Goal: Task Accomplishment & Management: Manage account settings

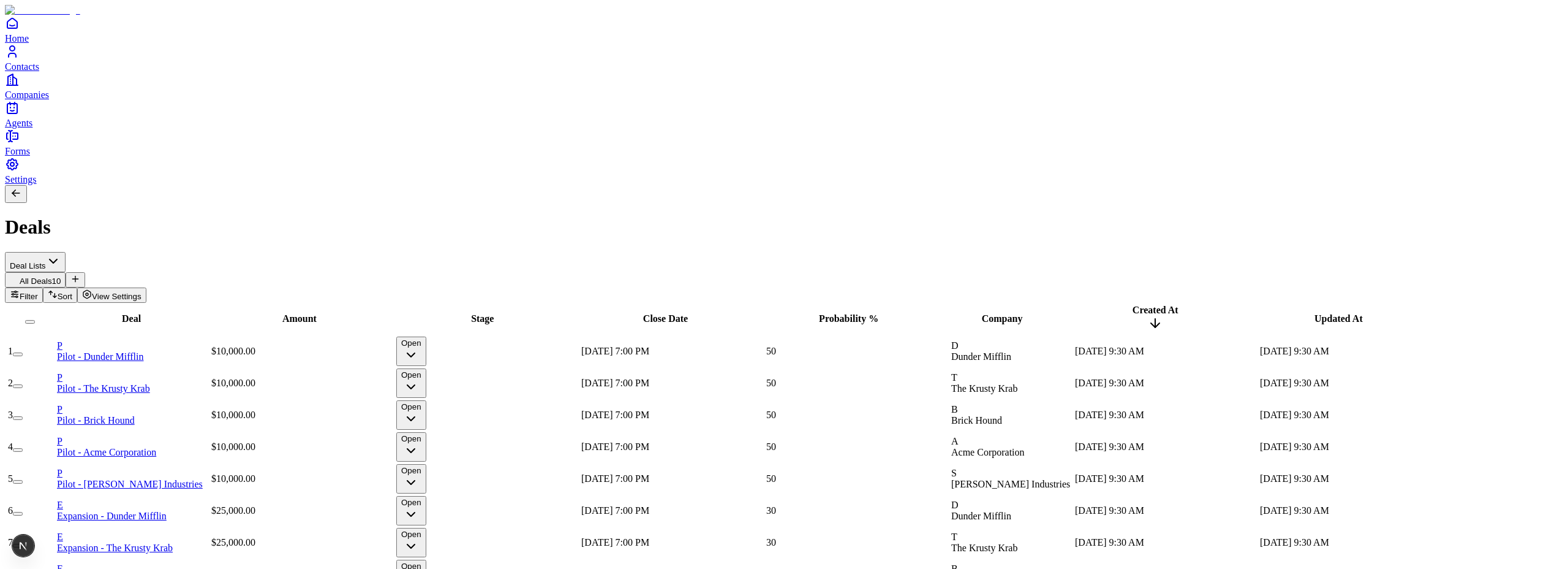
click at [141, 291] on span "View Settings" at bounding box center [116, 295] width 49 height 9
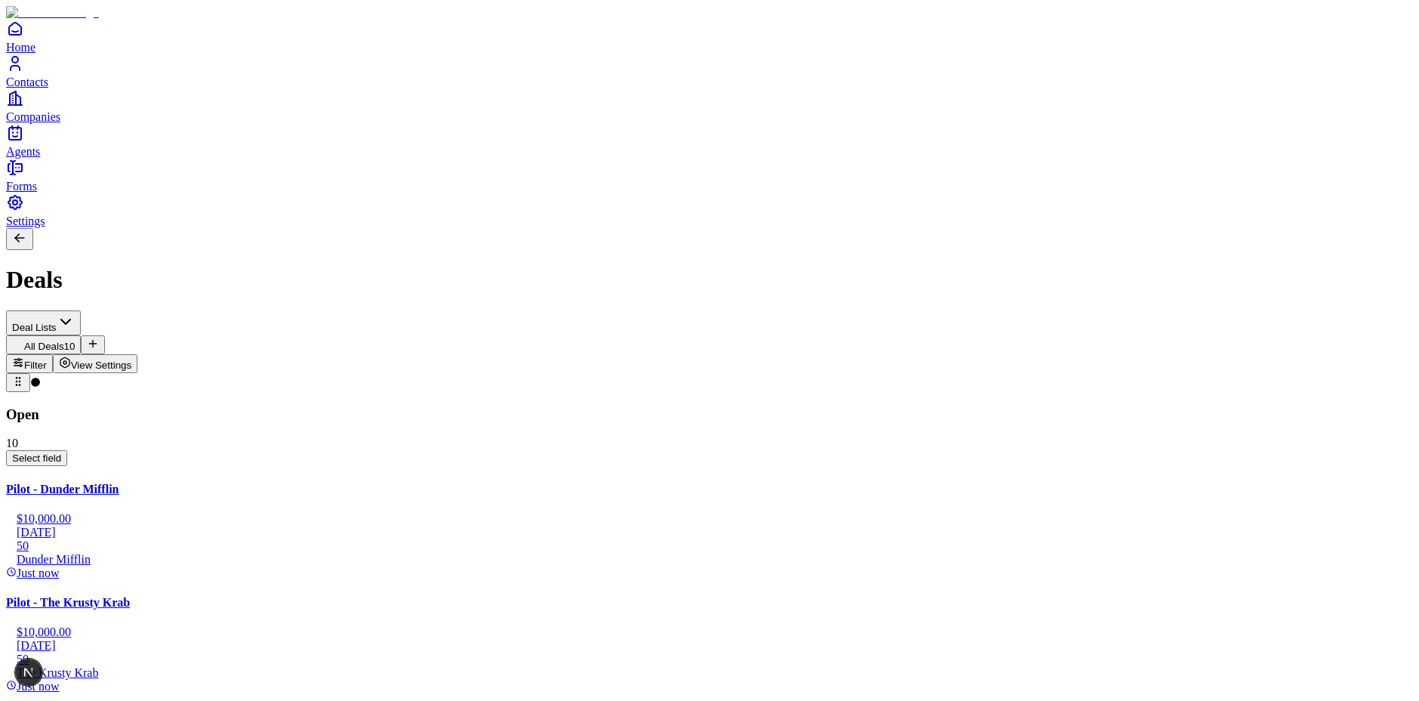
drag, startPoint x: 377, startPoint y: 159, endPoint x: 409, endPoint y: 158, distance: 31.7
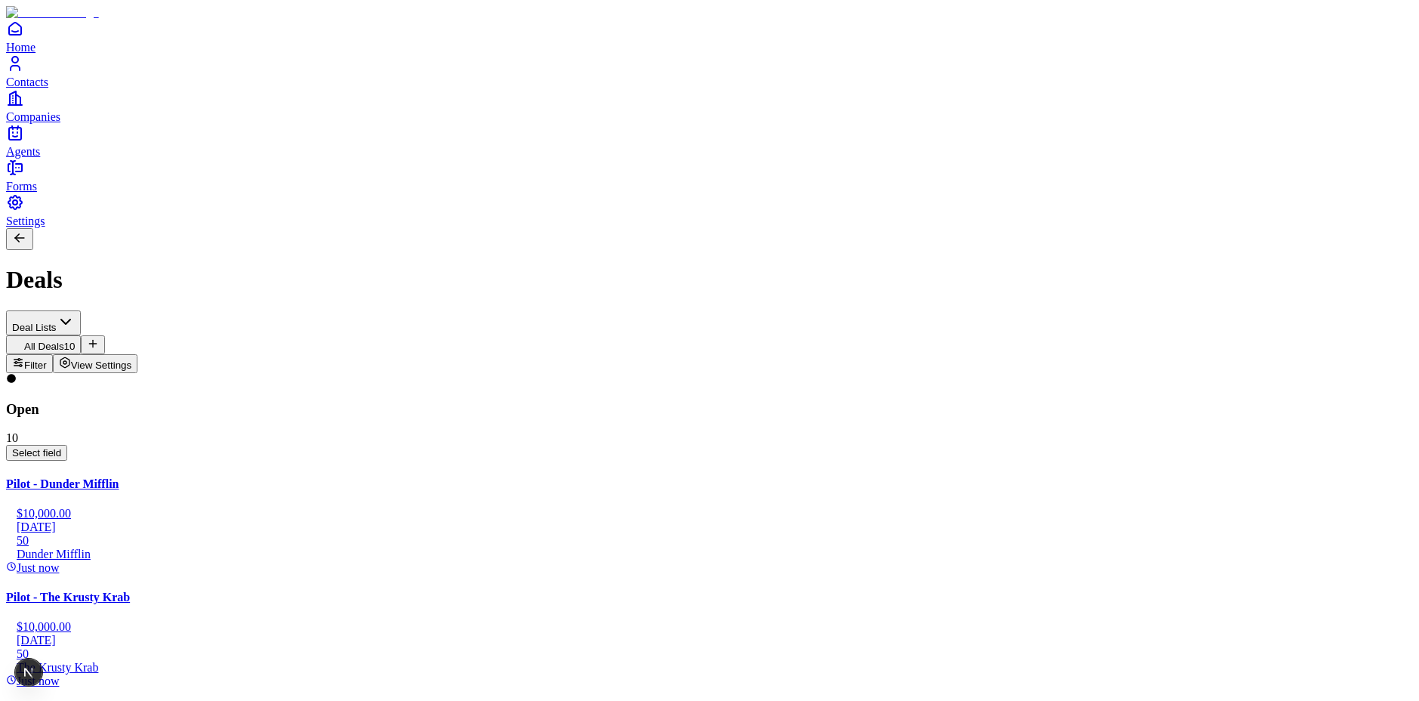
click at [132, 359] on span "View Settings" at bounding box center [101, 364] width 61 height 11
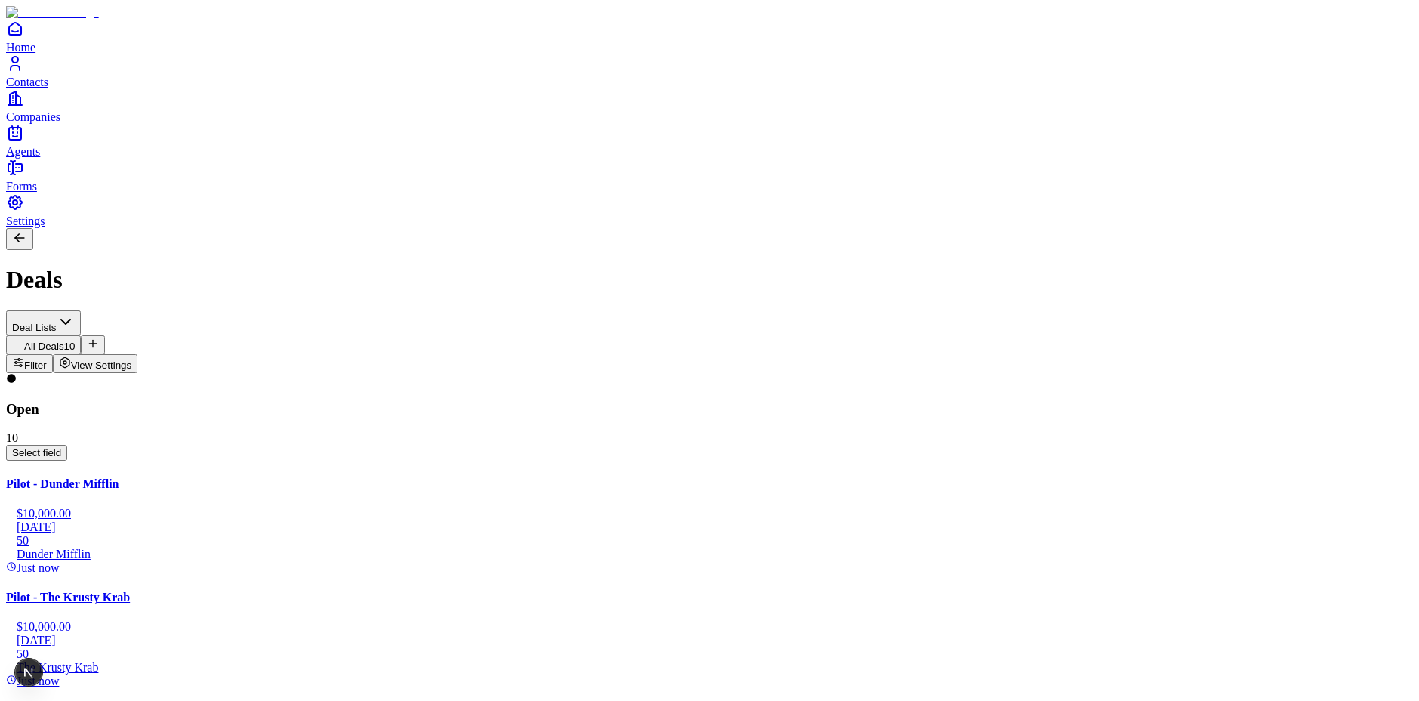
drag, startPoint x: 437, startPoint y: 147, endPoint x: 412, endPoint y: 142, distance: 25.5
click at [61, 447] on span "Select field" at bounding box center [36, 452] width 49 height 11
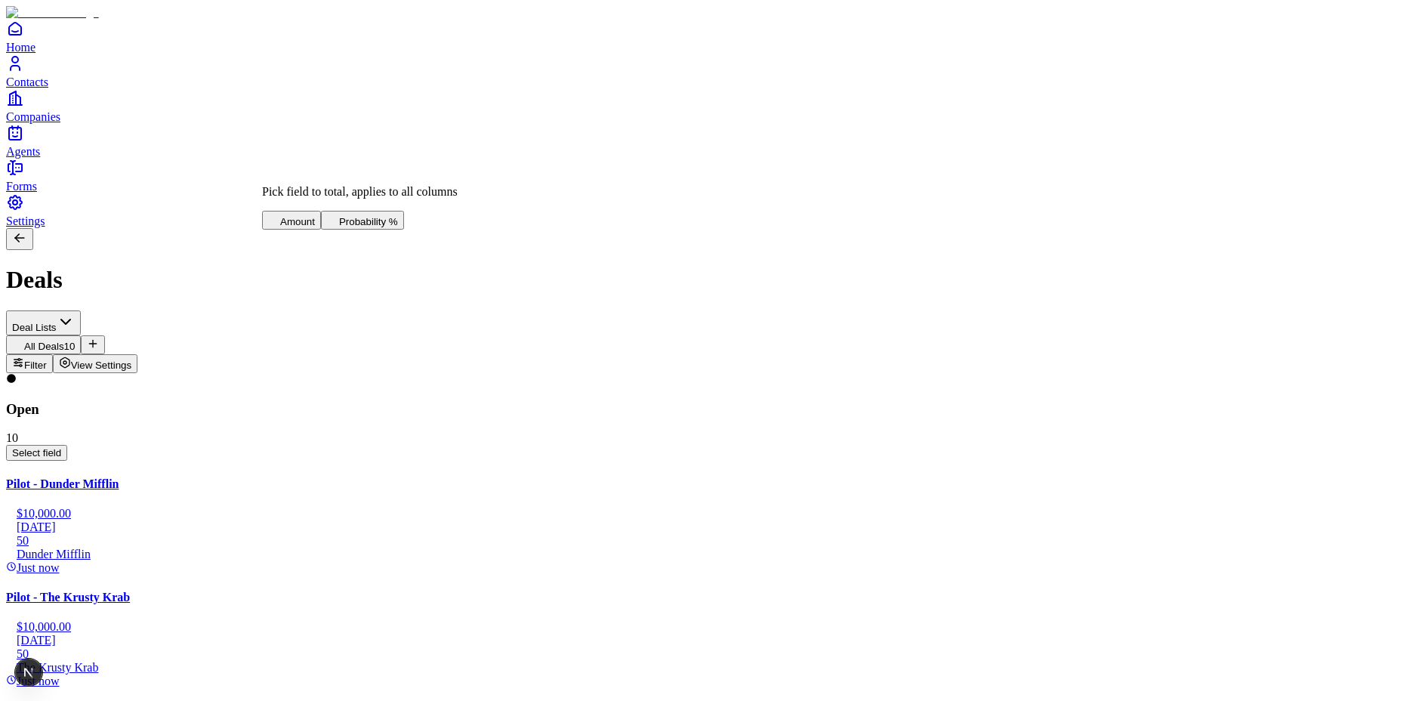
click at [315, 216] on span "Amount" at bounding box center [297, 221] width 35 height 11
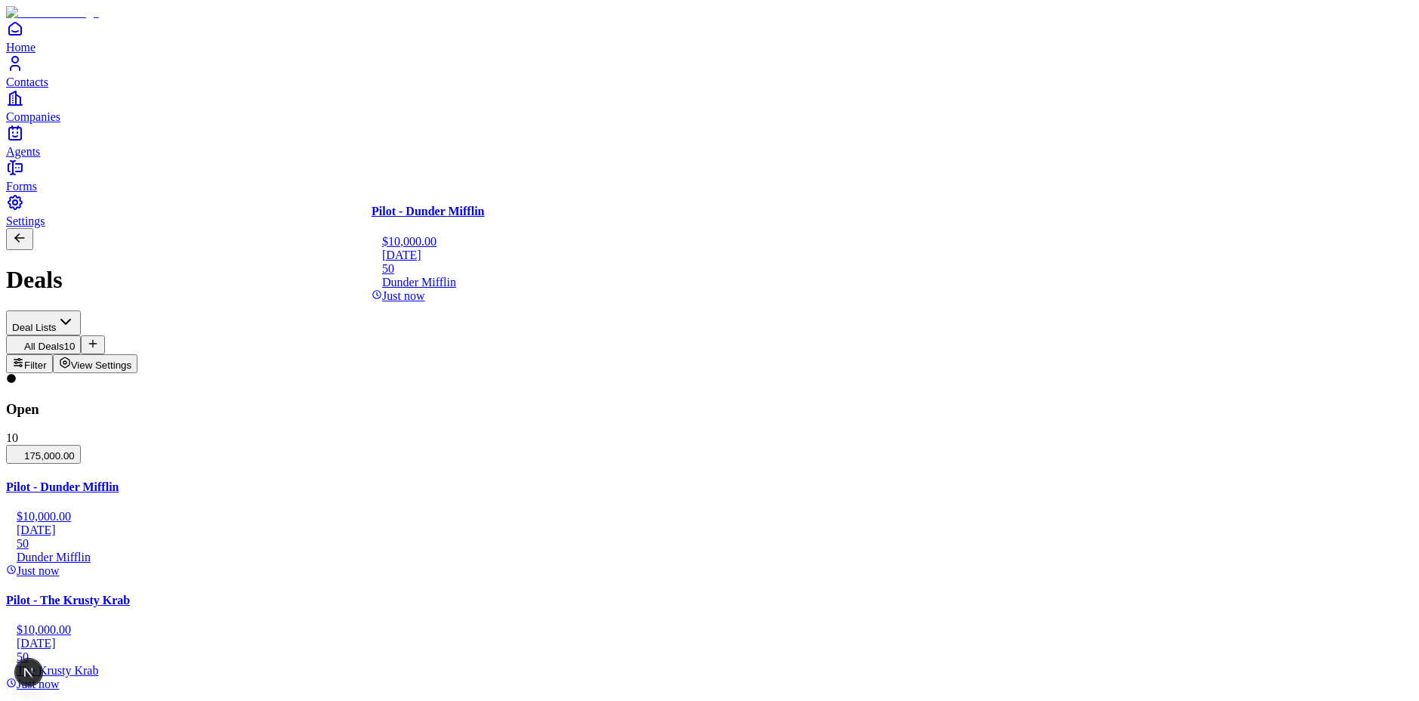
drag, startPoint x: 235, startPoint y: 250, endPoint x: 479, endPoint y: 257, distance: 244.7
drag, startPoint x: 470, startPoint y: 148, endPoint x: 523, endPoint y: 141, distance: 54.0
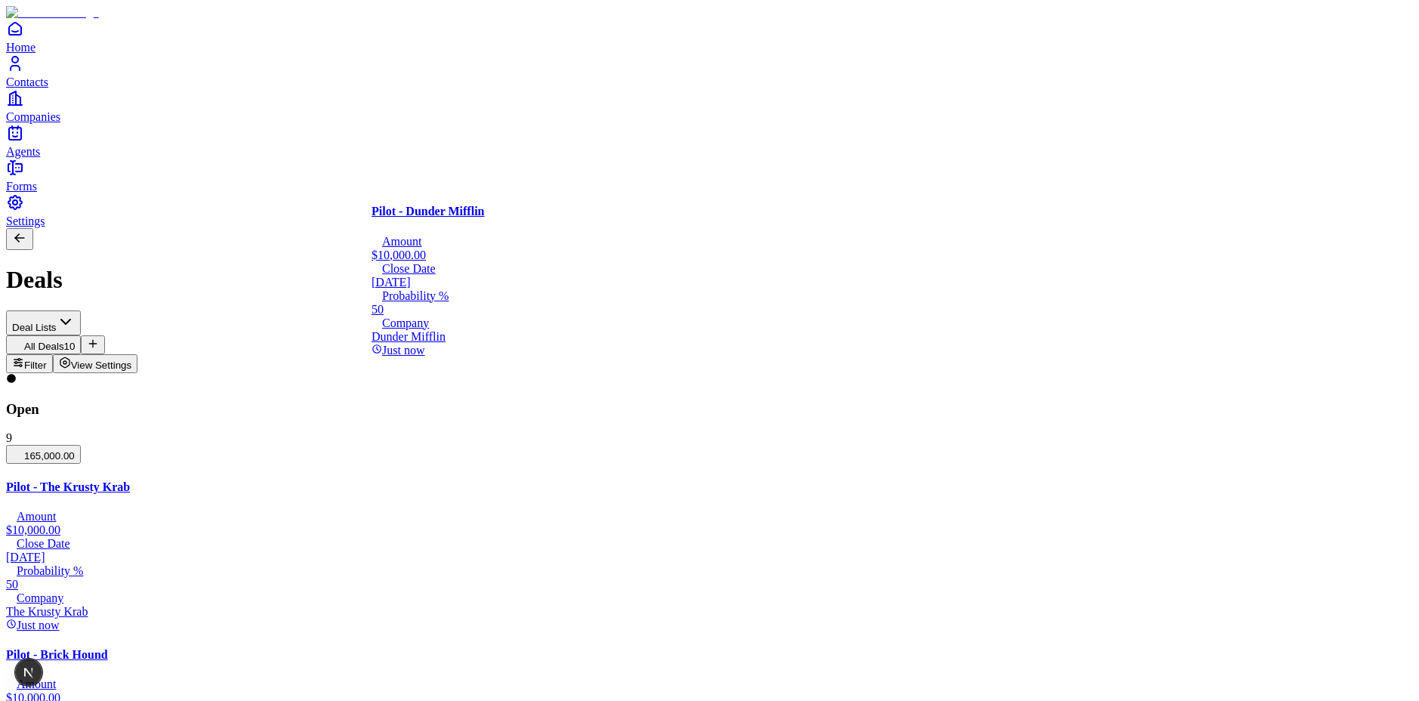
drag, startPoint x: 452, startPoint y: 233, endPoint x: 486, endPoint y: 233, distance: 34.0
drag, startPoint x: 498, startPoint y: 211, endPoint x: 538, endPoint y: 223, distance: 40.9
drag, startPoint x: 547, startPoint y: 270, endPoint x: 573, endPoint y: 265, distance: 26.8
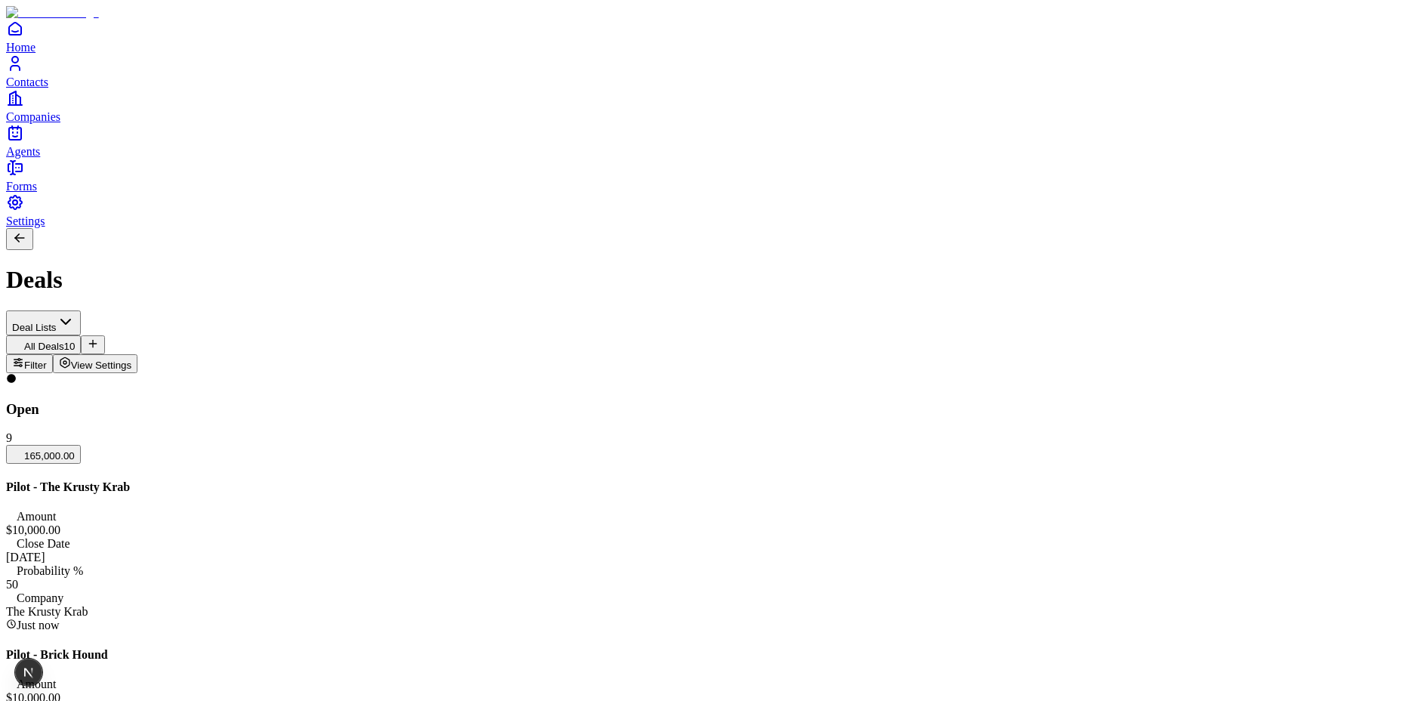
click at [253, 480] on div "Pilot - The Krusty Krab Amount $10,000.00 Close Date 11/7/2025 Probability % 50…" at bounding box center [709, 556] width 1407 height 152
click at [132, 359] on span "View Settings" at bounding box center [101, 364] width 61 height 11
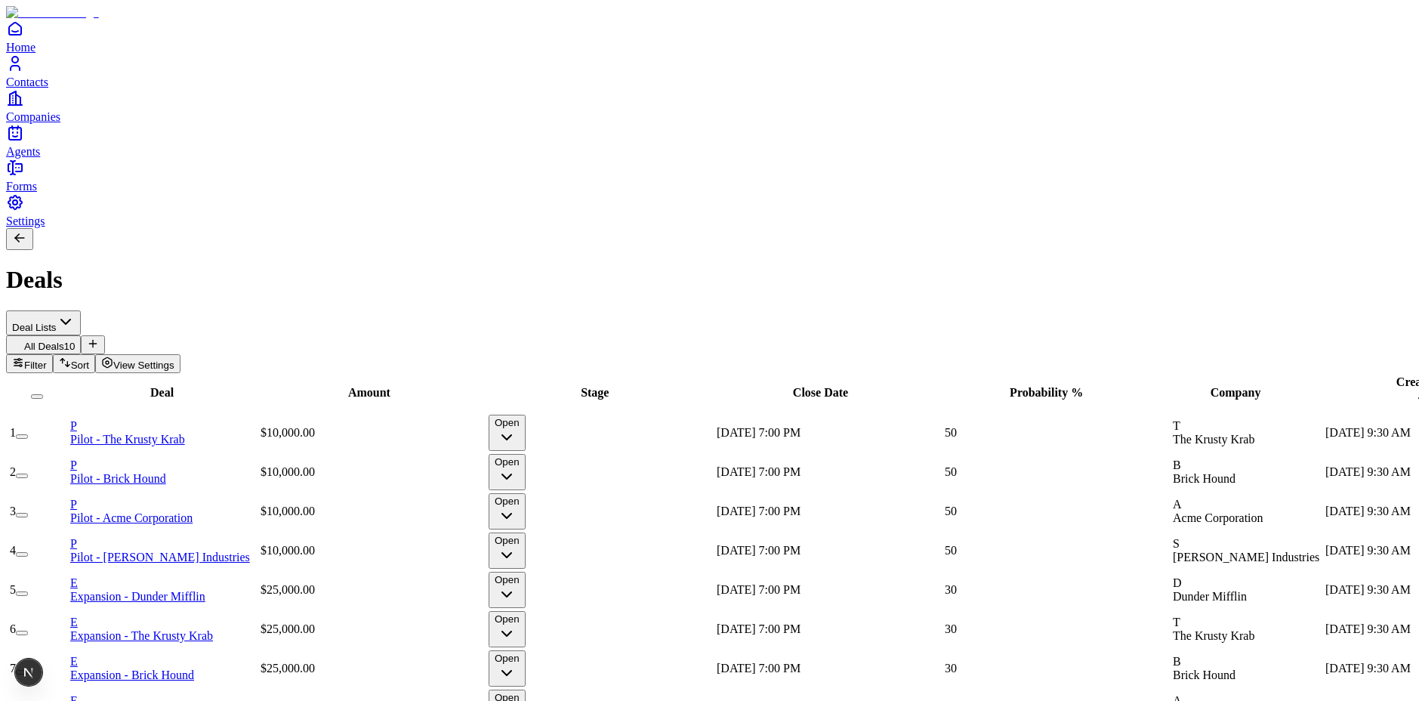
click at [174, 359] on span "View Settings" at bounding box center [143, 364] width 61 height 11
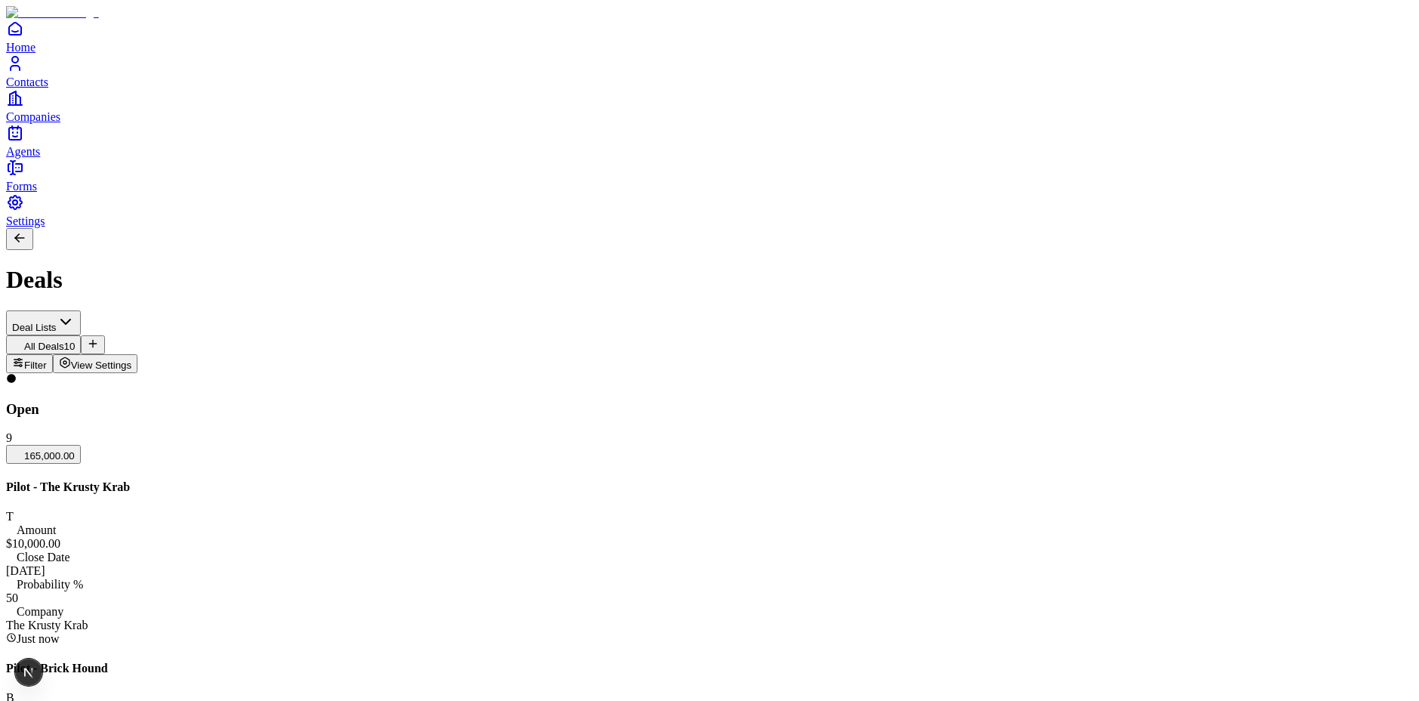
click at [37, 193] on span "Forms" at bounding box center [21, 186] width 31 height 13
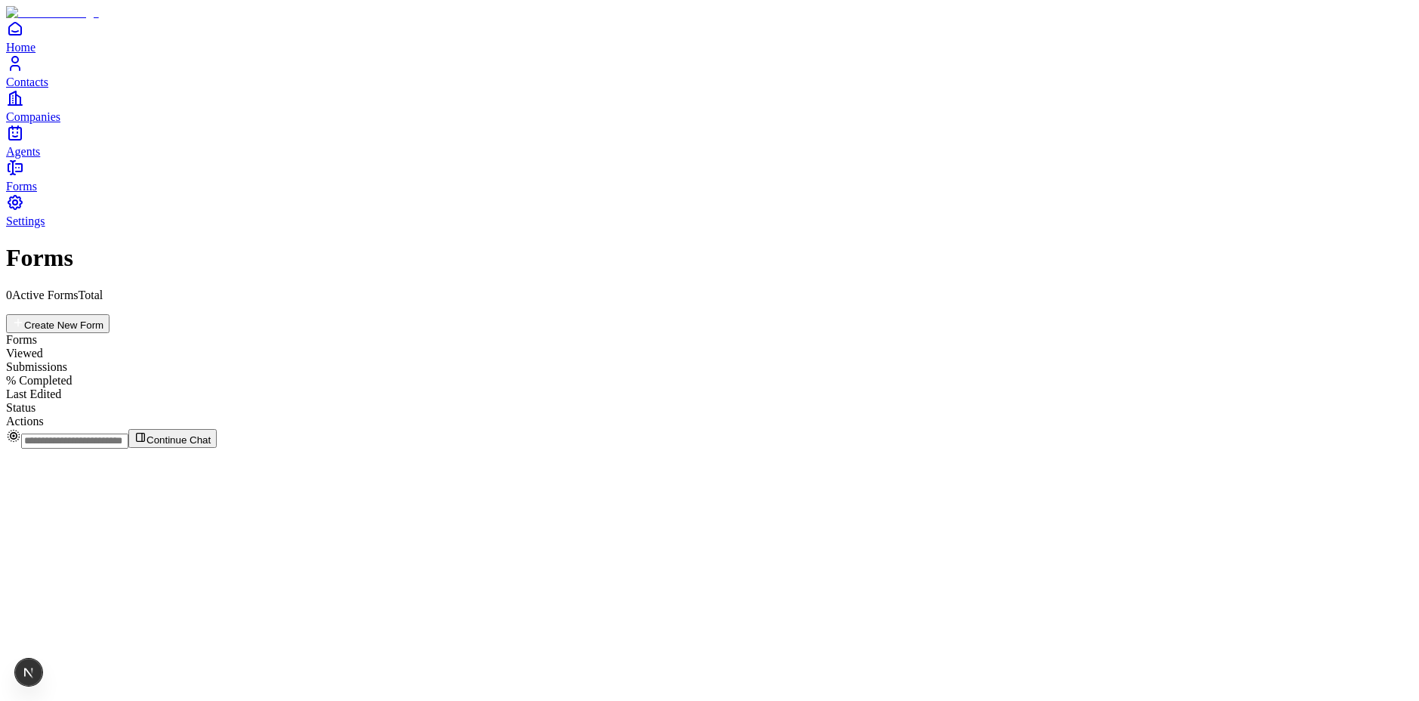
click at [45, 227] on span "Settings" at bounding box center [25, 220] width 39 height 13
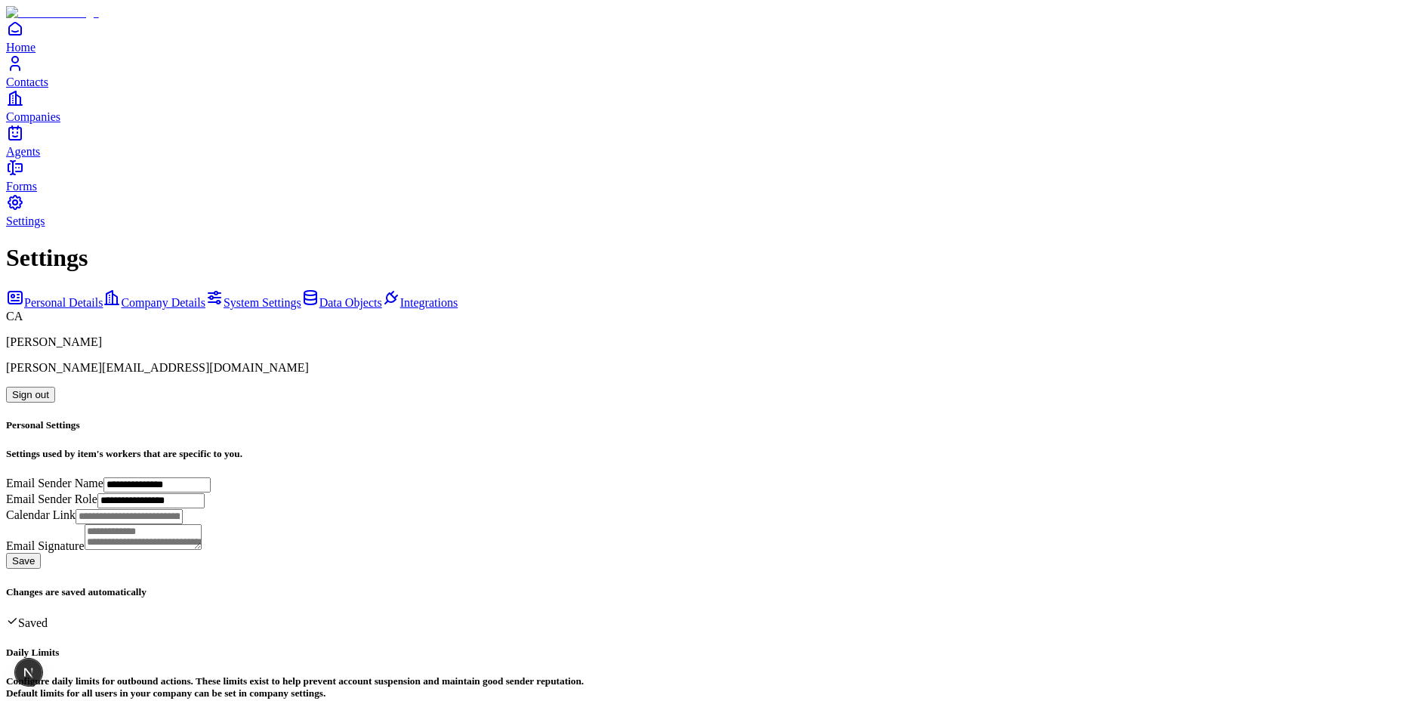
click at [319, 296] on span "Data Objects" at bounding box center [350, 302] width 63 height 13
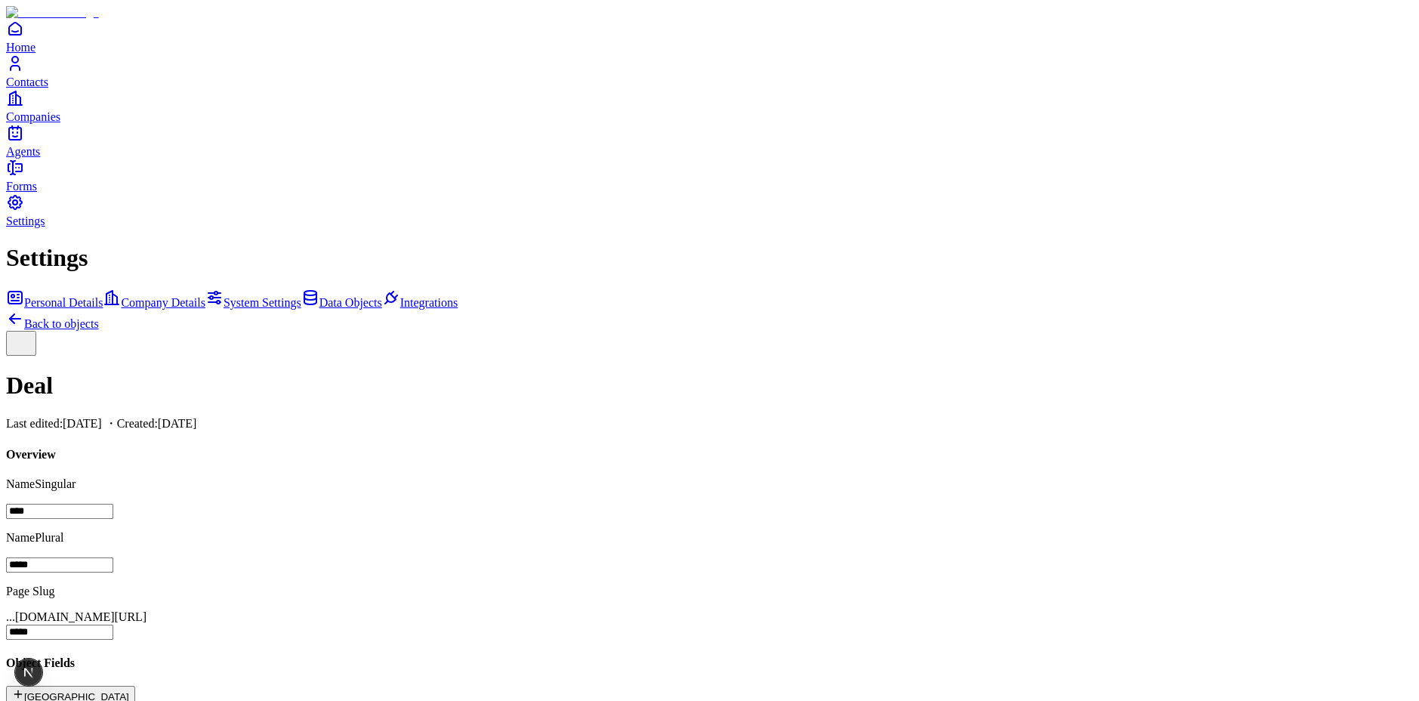
scroll to position [167, 0]
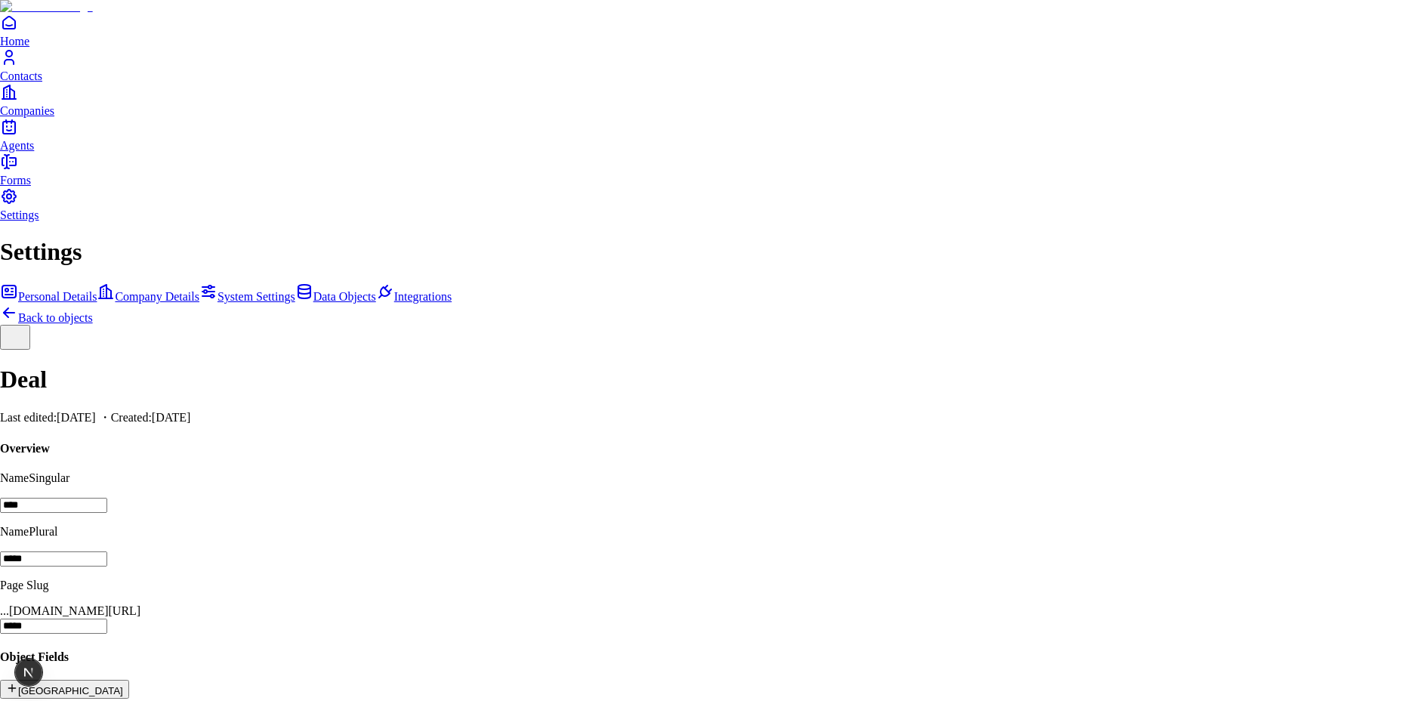
type input "**********"
type input "*"
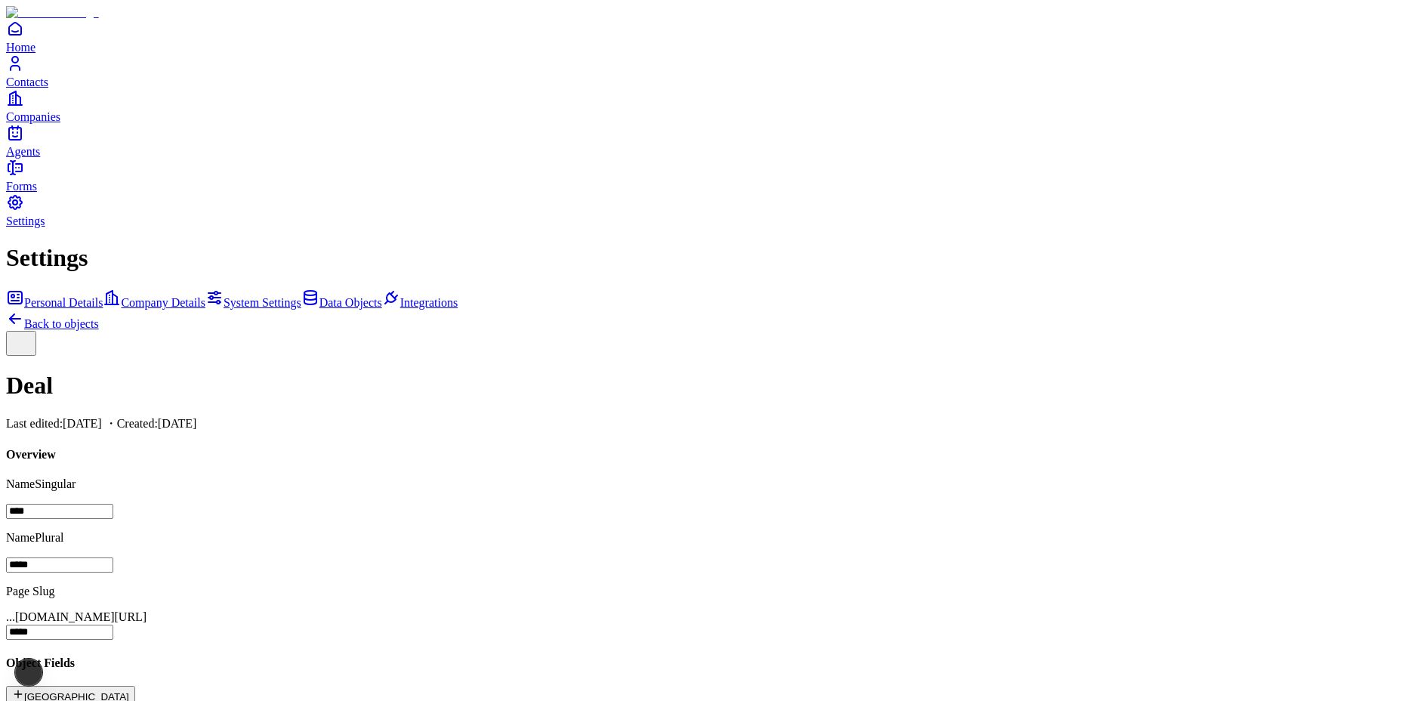
scroll to position [328, 0]
